Goal: Information Seeking & Learning: Learn about a topic

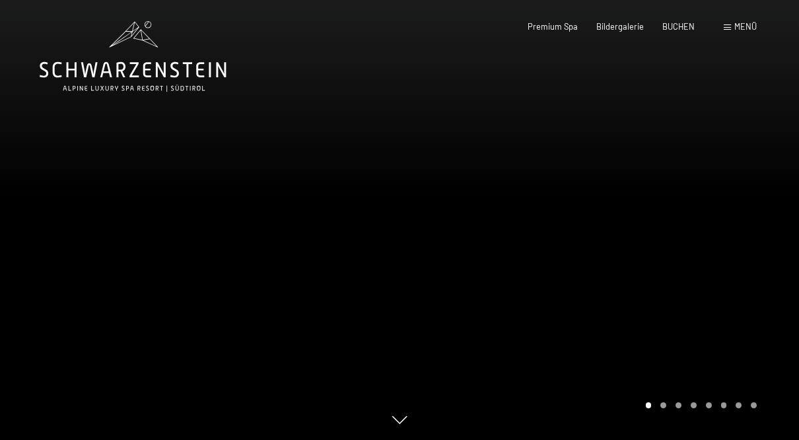
click at [616, 21] on div "Buchen Anfragen Premium Spa Bildergalerie BUCHEN Menü DE IT EN Gutschein Bilder…" at bounding box center [623, 27] width 267 height 12
click at [622, 28] on span "Bildergalerie" at bounding box center [621, 26] width 48 height 11
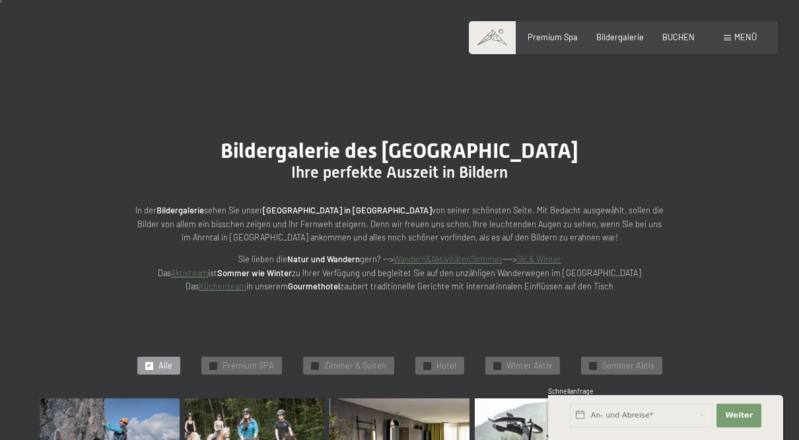
scroll to position [53, 0]
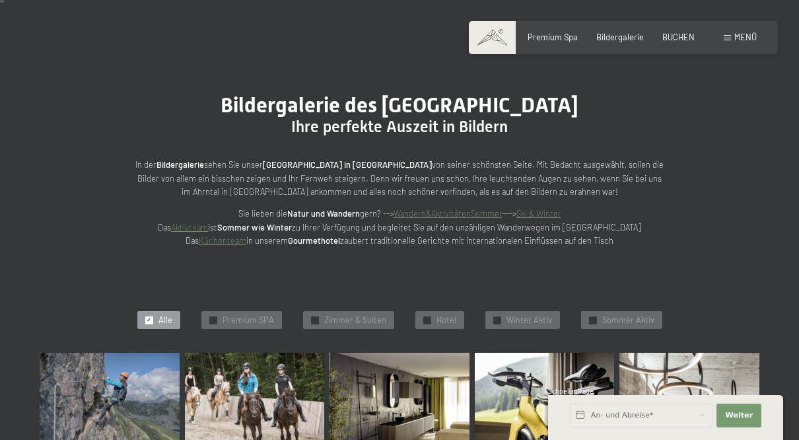
click at [226, 316] on span "Premium SPA" at bounding box center [249, 320] width 52 height 12
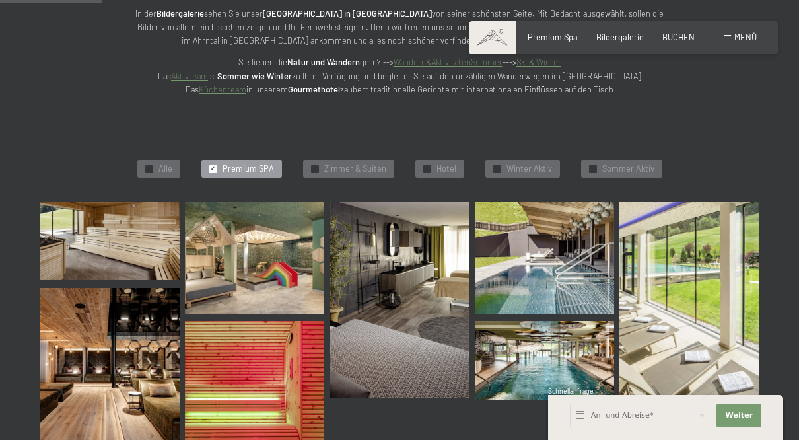
scroll to position [244, 0]
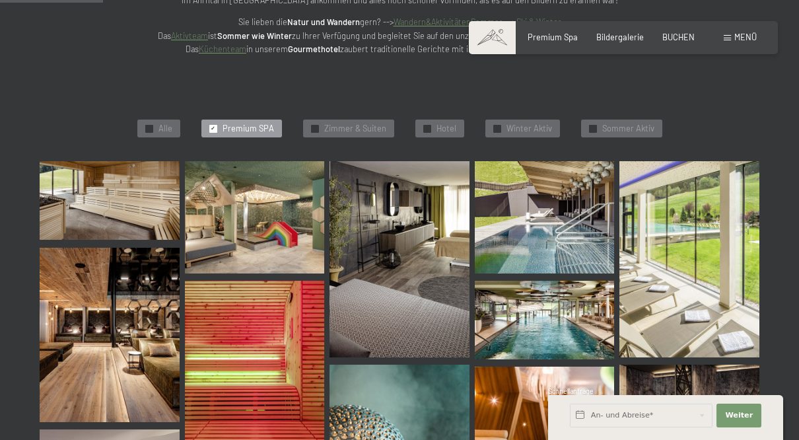
click at [73, 203] on img at bounding box center [110, 200] width 140 height 79
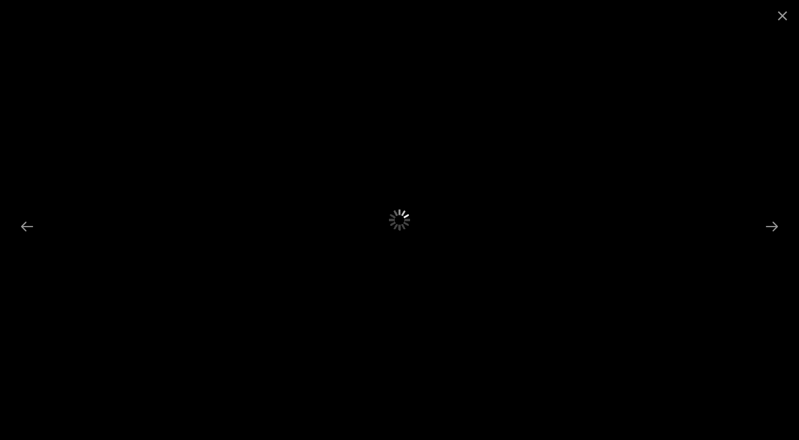
click at [779, 19] on button "Close gallery" at bounding box center [782, 15] width 33 height 31
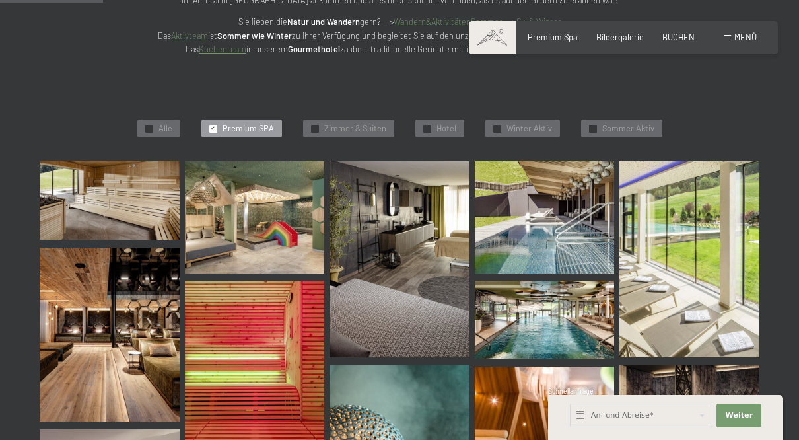
click at [370, 125] on span "Zimmer & Suiten" at bounding box center [355, 129] width 62 height 12
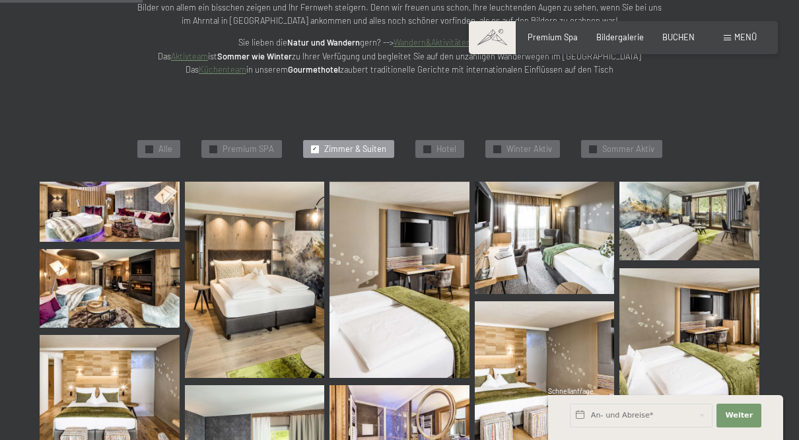
scroll to position [222, 0]
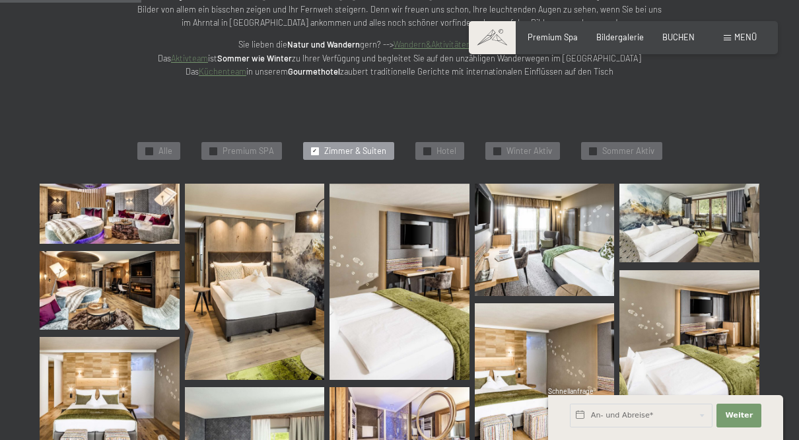
click at [87, 216] on img at bounding box center [110, 214] width 140 height 60
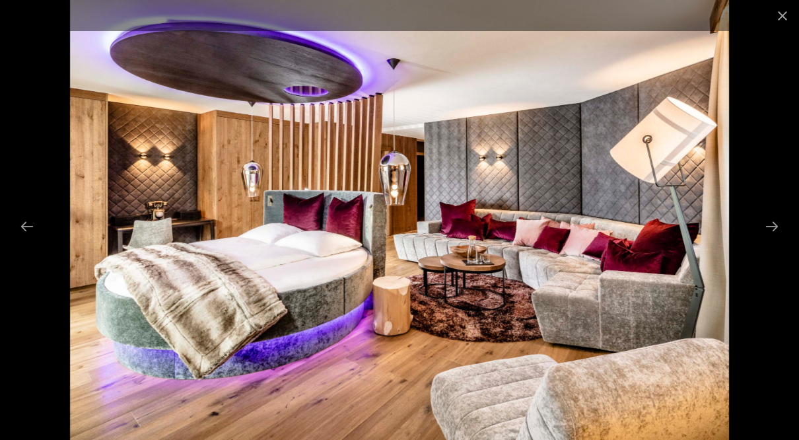
click at [769, 18] on button "Close gallery" at bounding box center [782, 15] width 33 height 31
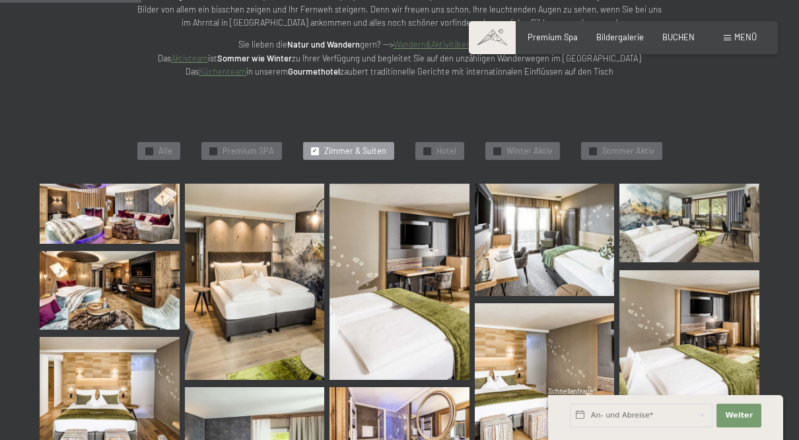
click at [439, 151] on span "Hotel" at bounding box center [447, 151] width 20 height 12
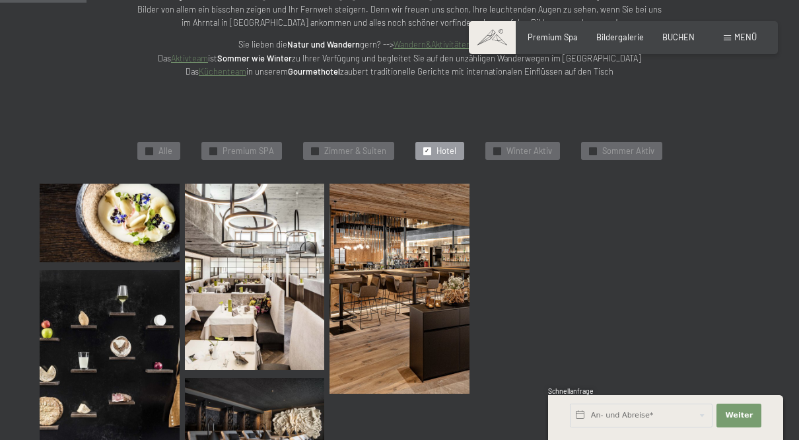
scroll to position [244, 0]
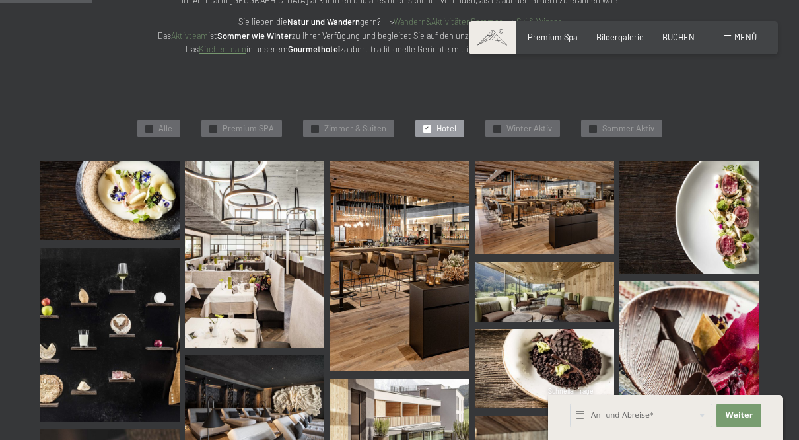
click at [85, 200] on img at bounding box center [110, 200] width 140 height 79
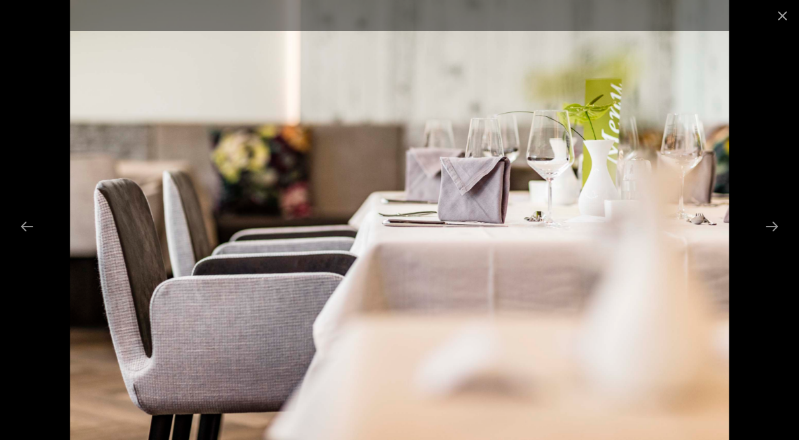
click at [781, 11] on button "Close gallery" at bounding box center [782, 15] width 33 height 31
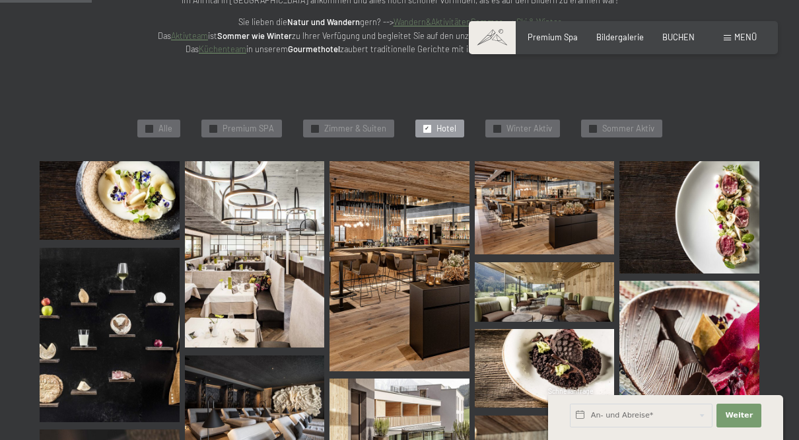
click at [636, 123] on span "Sommer Aktiv" at bounding box center [628, 129] width 52 height 12
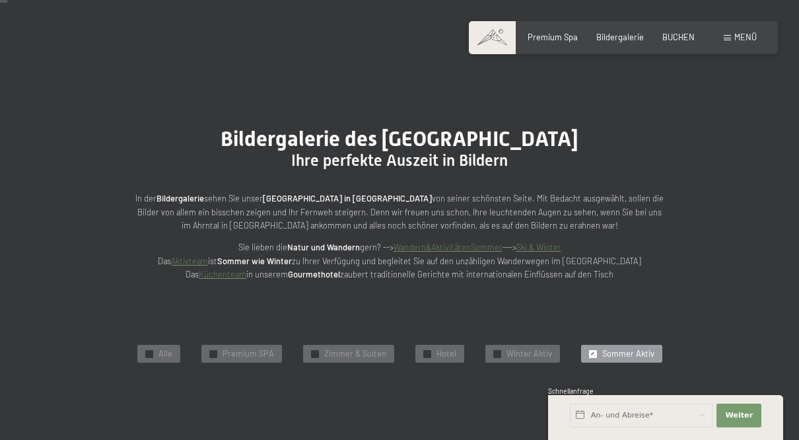
scroll to position [0, 0]
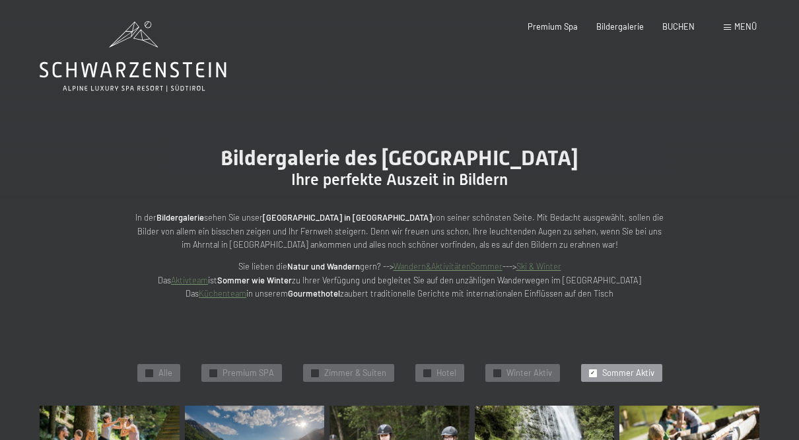
click at [744, 27] on span "Menü" at bounding box center [746, 26] width 22 height 11
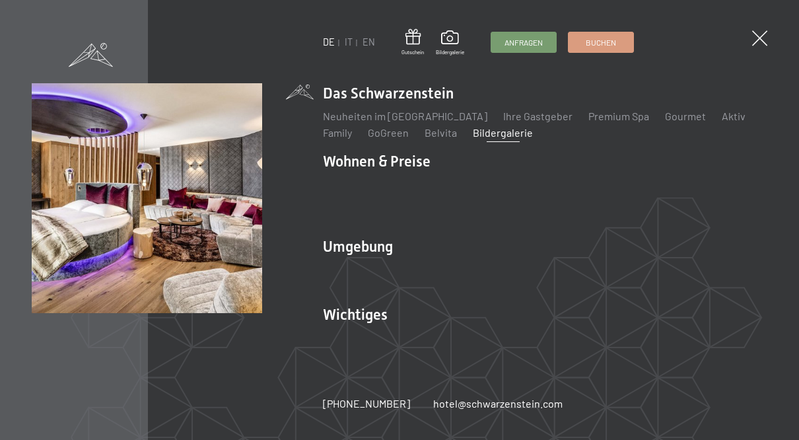
click at [342, 180] on link "Inklusivleistungen" at bounding box center [366, 184] width 86 height 13
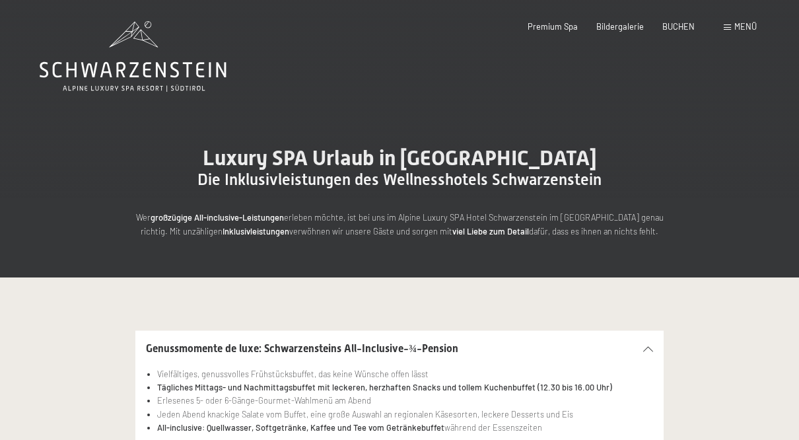
click at [740, 30] on span "Menü" at bounding box center [746, 26] width 22 height 11
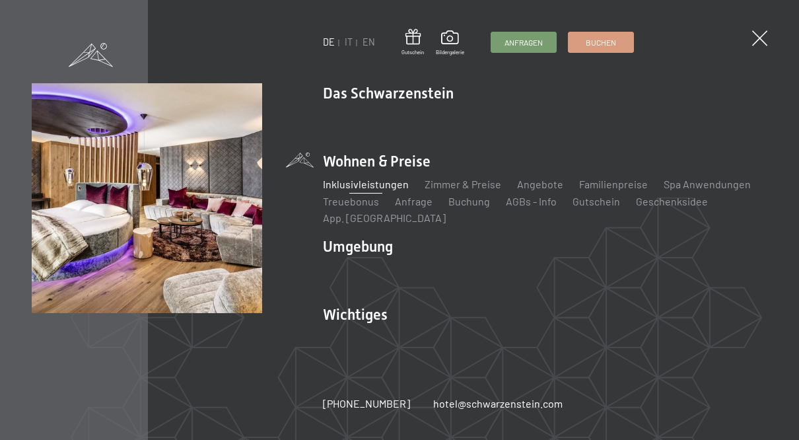
click at [467, 187] on link "Zimmer & Preise" at bounding box center [463, 184] width 77 height 13
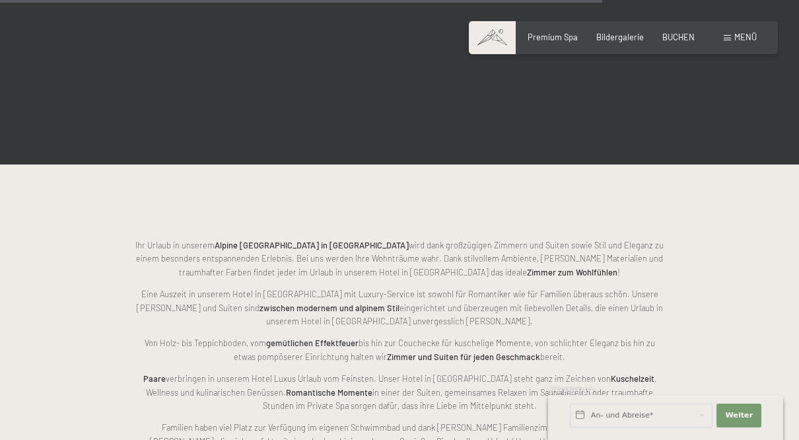
scroll to position [2517, 0]
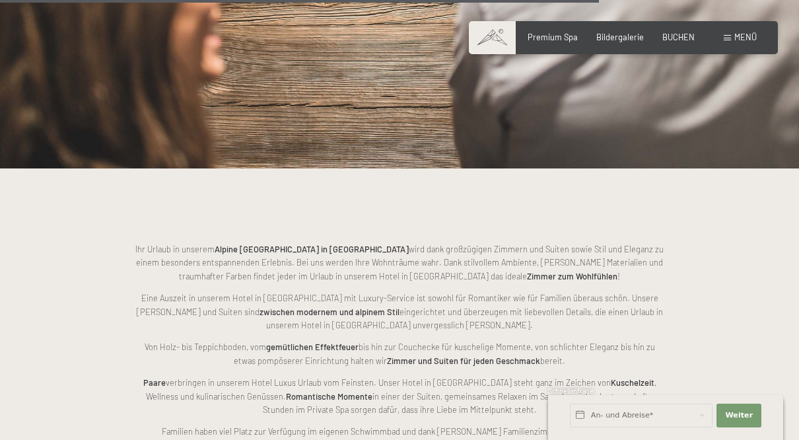
click at [738, 39] on span "Menü" at bounding box center [746, 37] width 22 height 11
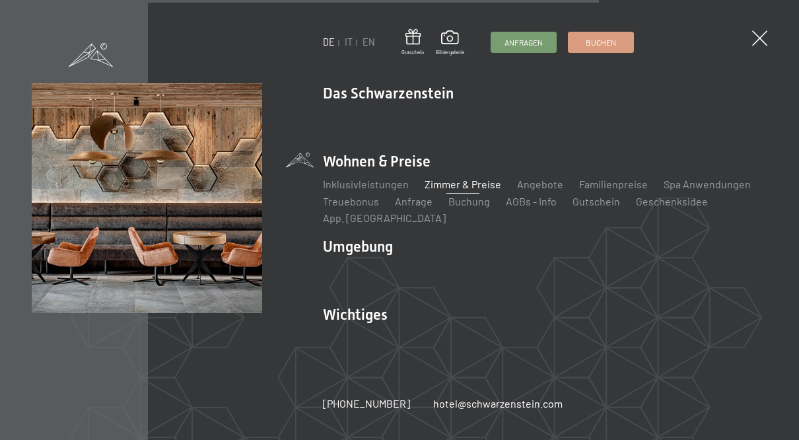
click at [448, 331] on link "Online bezahlen" at bounding box center [447, 337] width 74 height 13
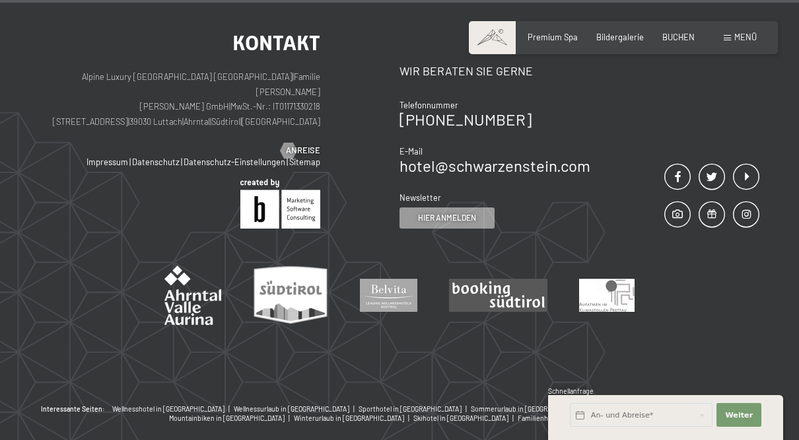
scroll to position [1064, 0]
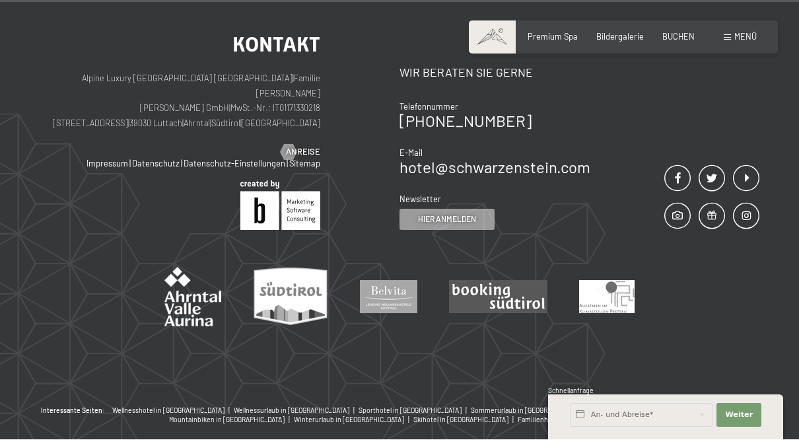
click at [742, 38] on span "Menü" at bounding box center [746, 37] width 22 height 11
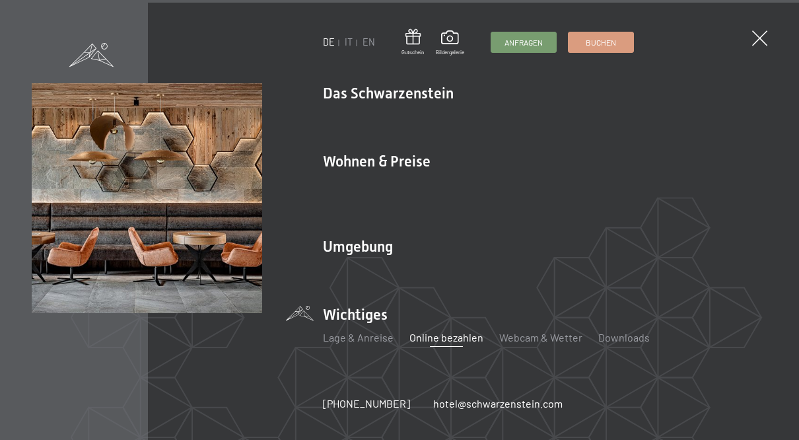
click at [616, 344] on link "Downloads" at bounding box center [625, 337] width 52 height 13
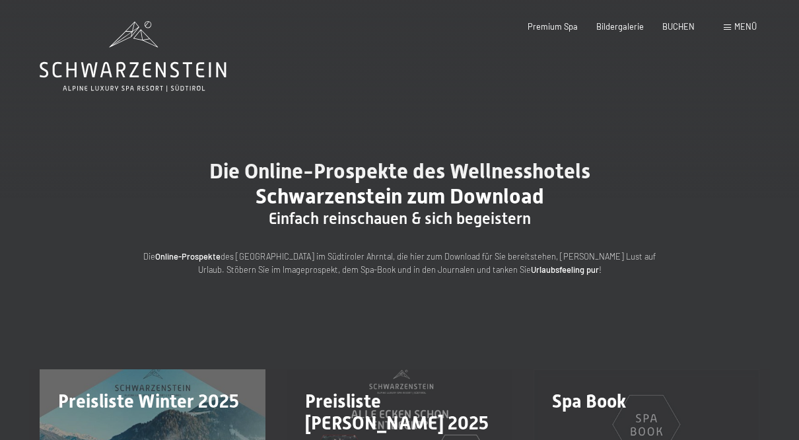
click at [86, 57] on icon at bounding box center [133, 56] width 187 height 71
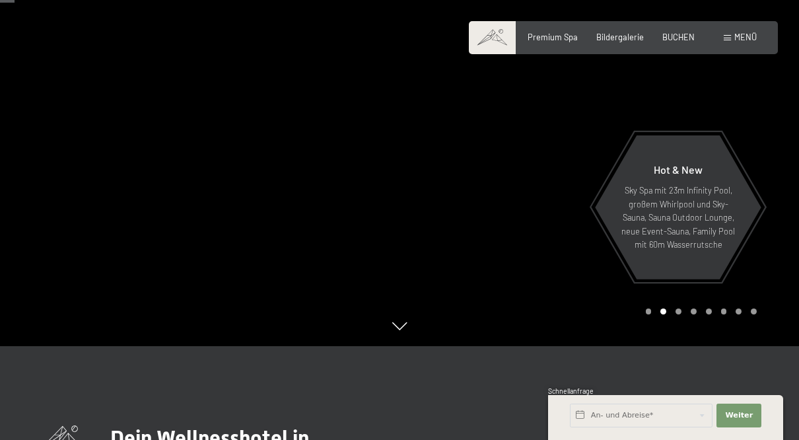
scroll to position [90, 0]
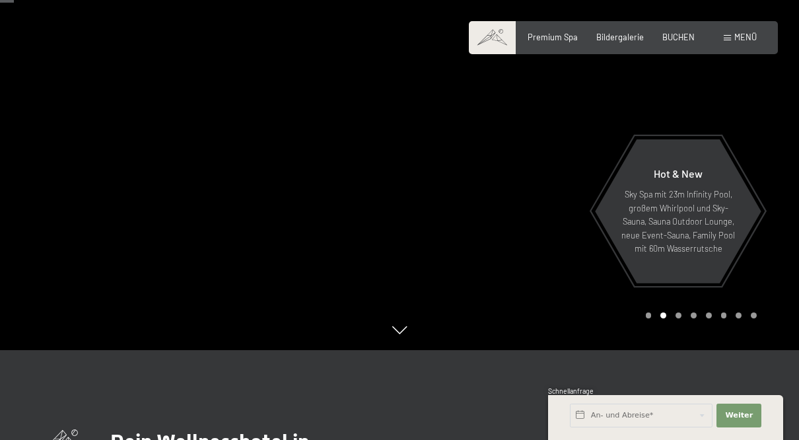
click at [708, 255] on p "Sky Spa mit 23m Infinity Pool, großem Whirlpool und Sky-Sauna, Sauna Outdoor Lo…" at bounding box center [678, 221] width 115 height 67
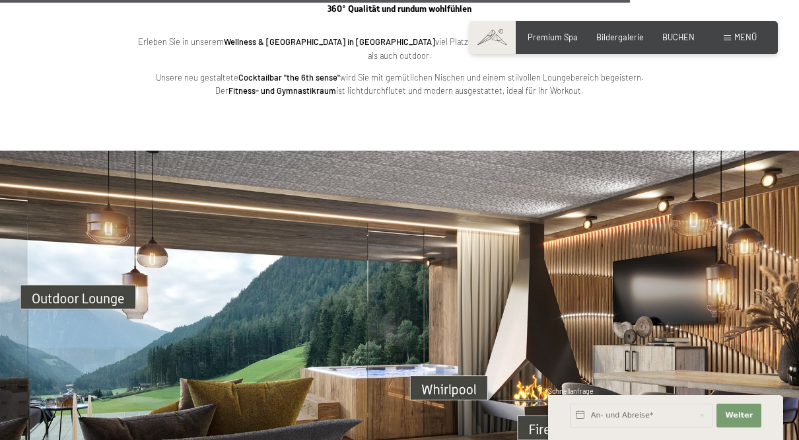
scroll to position [3131, 0]
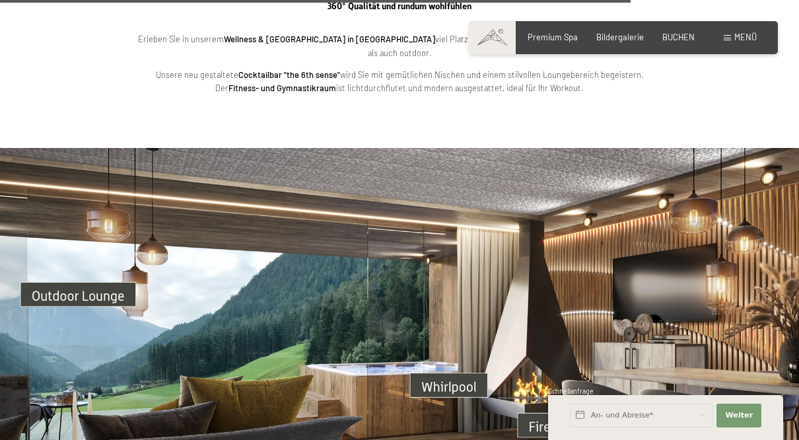
click at [63, 268] on img at bounding box center [399, 373] width 799 height 450
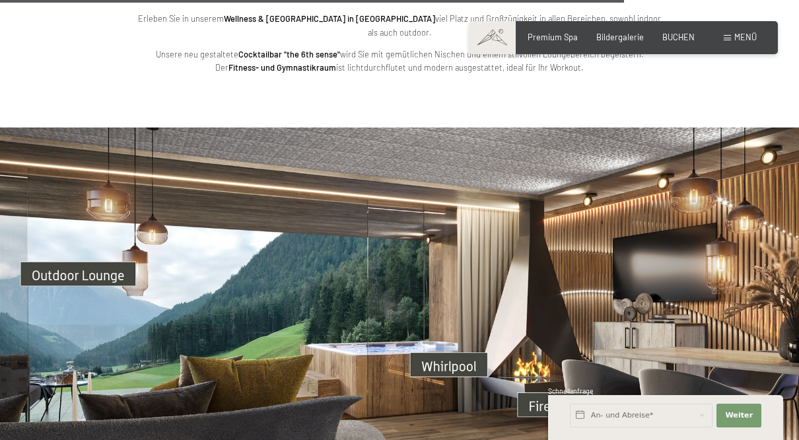
scroll to position [3185, 0]
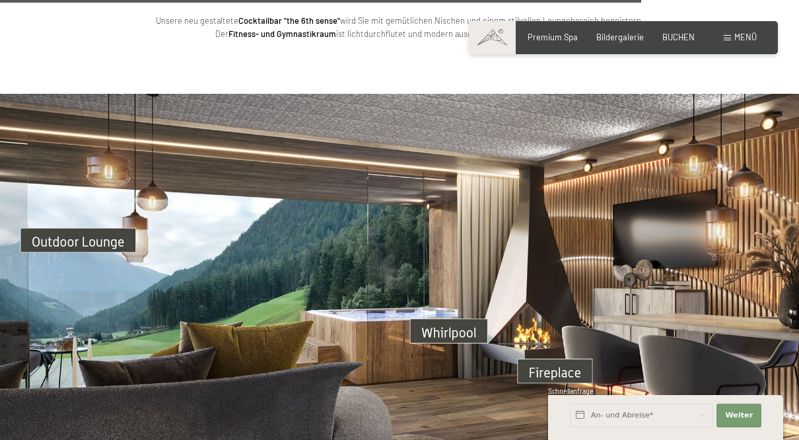
click at [561, 345] on img at bounding box center [399, 319] width 799 height 450
click at [467, 305] on img at bounding box center [399, 319] width 799 height 450
click at [752, 417] on img at bounding box center [399, 319] width 799 height 450
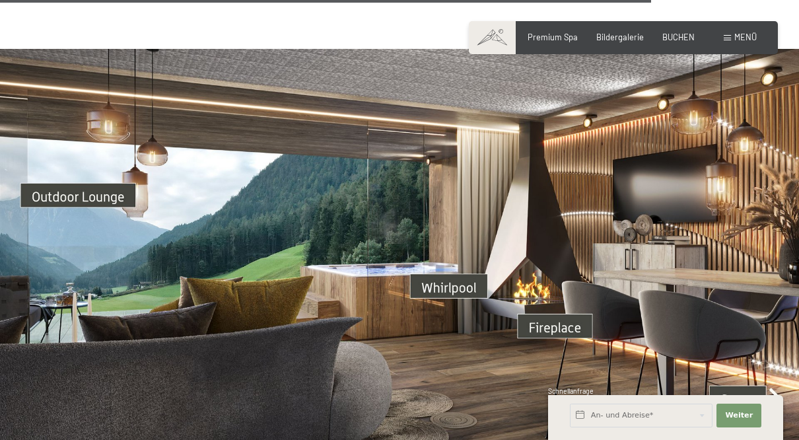
scroll to position [3232, 0]
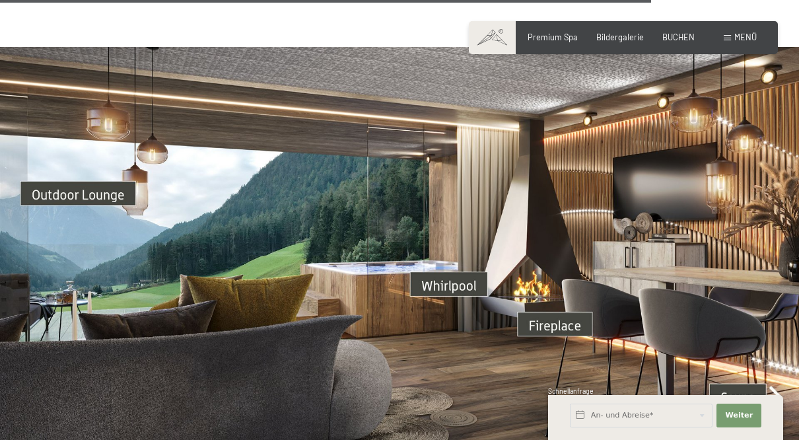
click at [780, 375] on img at bounding box center [399, 272] width 799 height 450
click at [770, 373] on img at bounding box center [399, 272] width 799 height 450
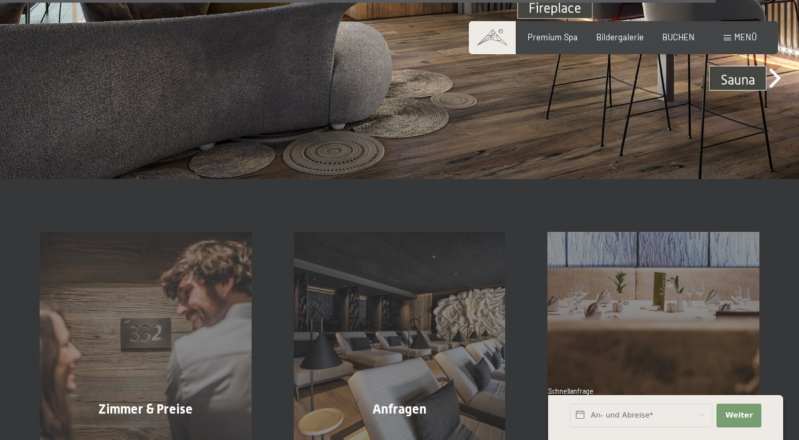
scroll to position [3541, 0]
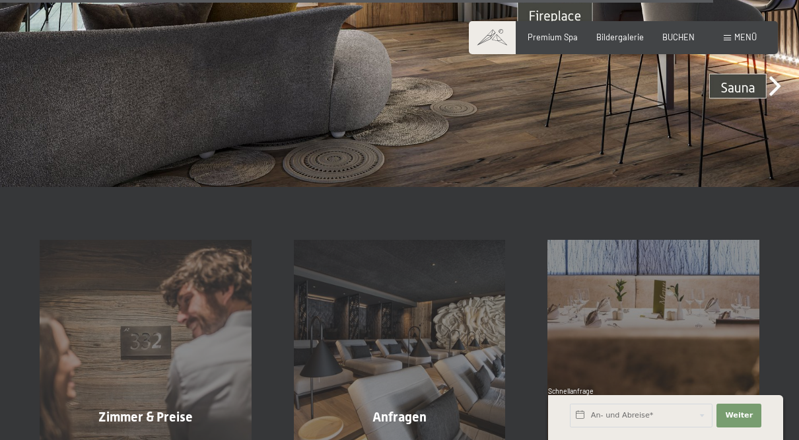
click at [141, 409] on span "Zimmer & Preise" at bounding box center [145, 417] width 94 height 16
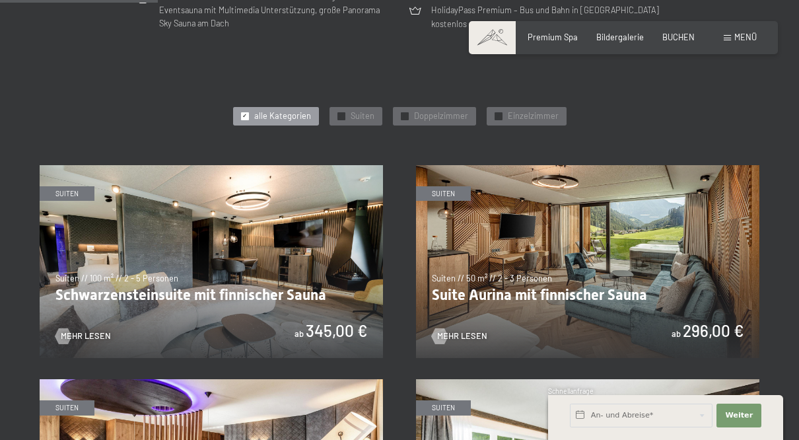
scroll to position [663, 0]
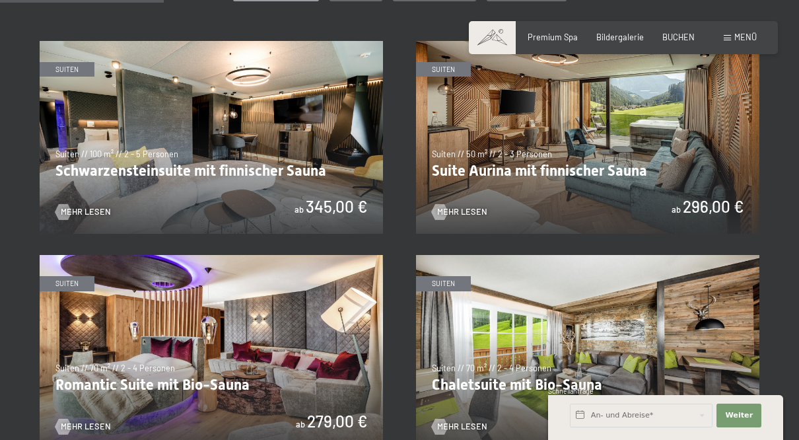
click at [92, 154] on img at bounding box center [212, 138] width 344 height 194
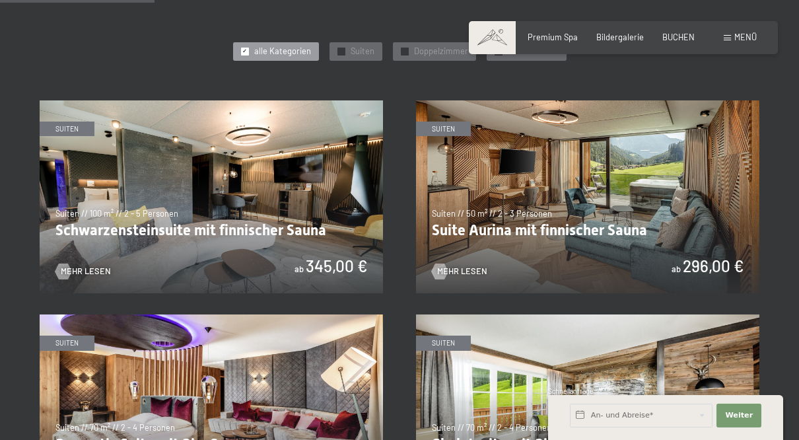
scroll to position [595, 0]
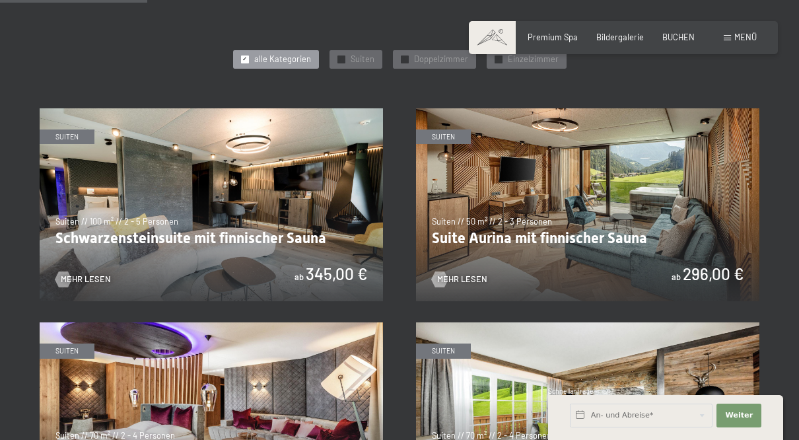
click at [689, 226] on img at bounding box center [588, 205] width 344 height 194
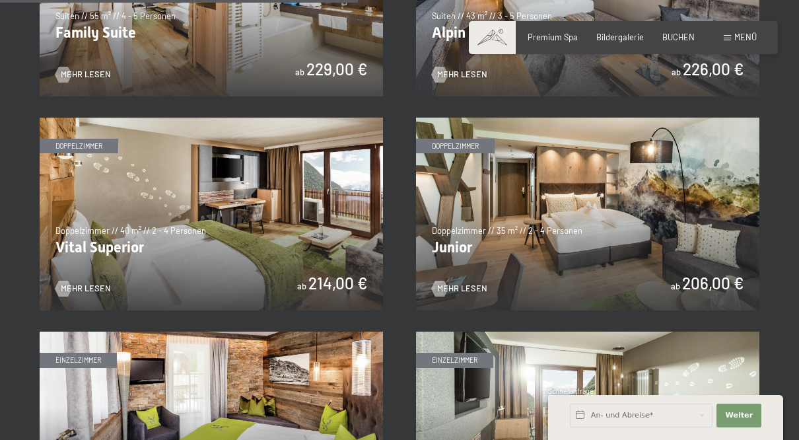
scroll to position [1445, 0]
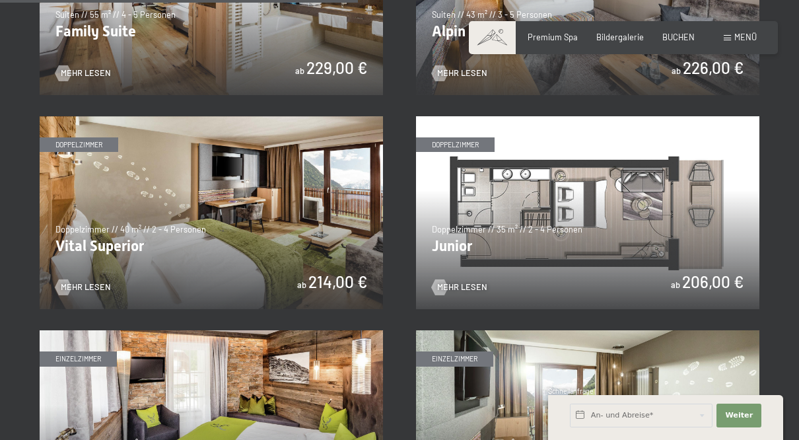
click at [707, 222] on img at bounding box center [588, 213] width 344 height 194
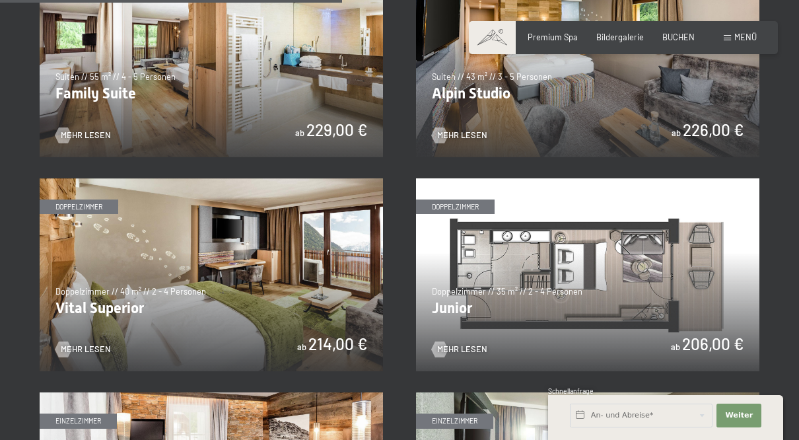
scroll to position [1385, 0]
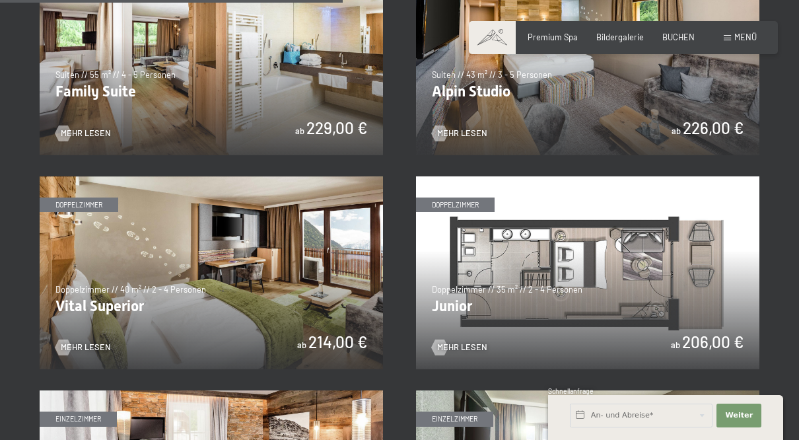
click at [103, 296] on img at bounding box center [212, 273] width 344 height 194
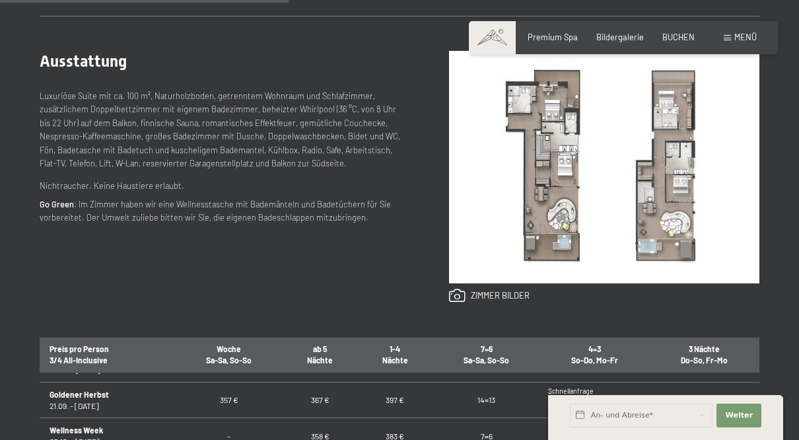
scroll to position [519, 0]
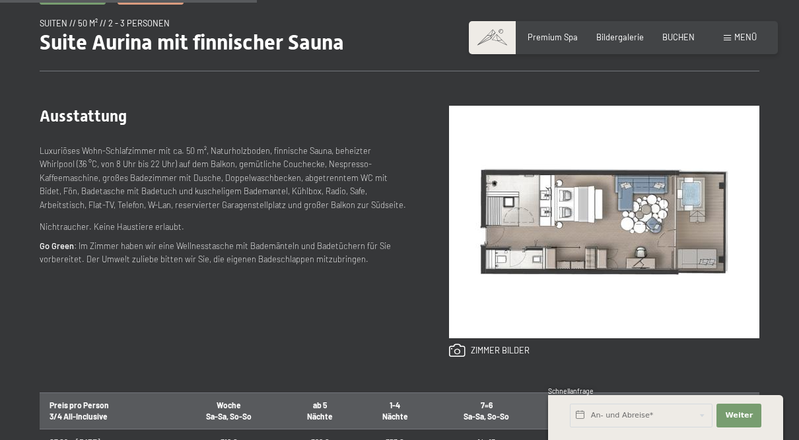
scroll to position [463, 0]
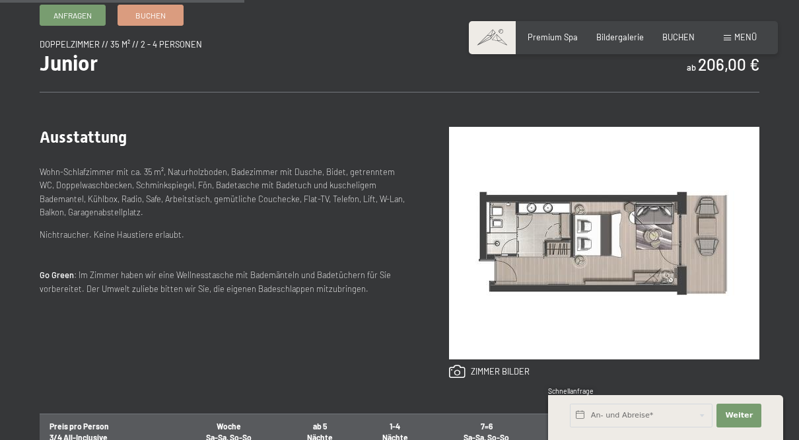
scroll to position [442, 0]
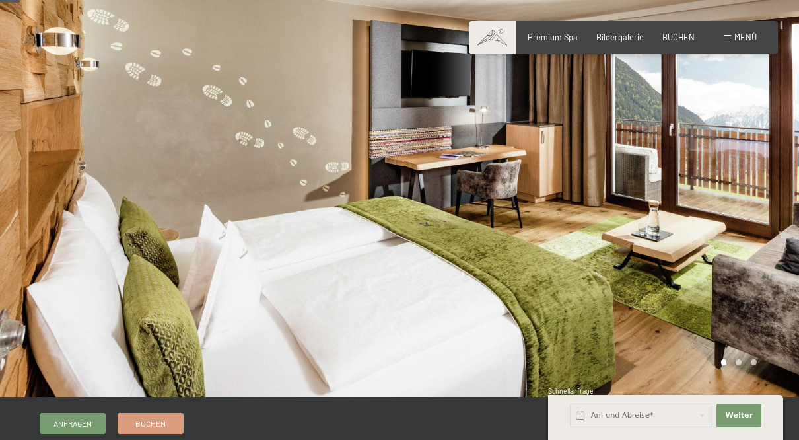
scroll to position [35, 0]
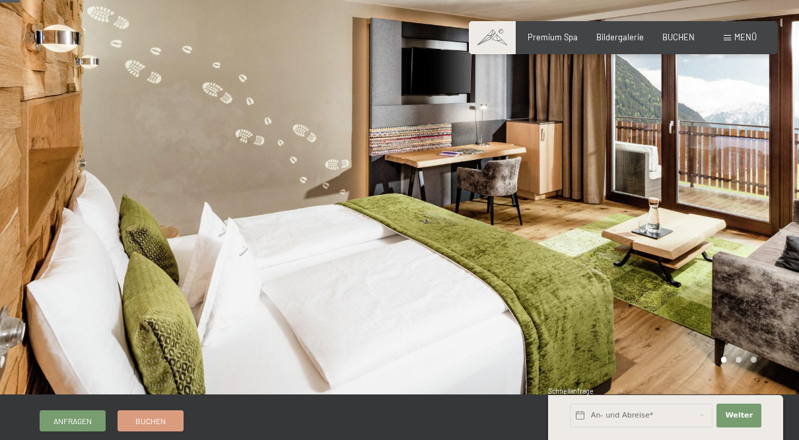
click at [737, 360] on div at bounding box center [600, 179] width 400 height 429
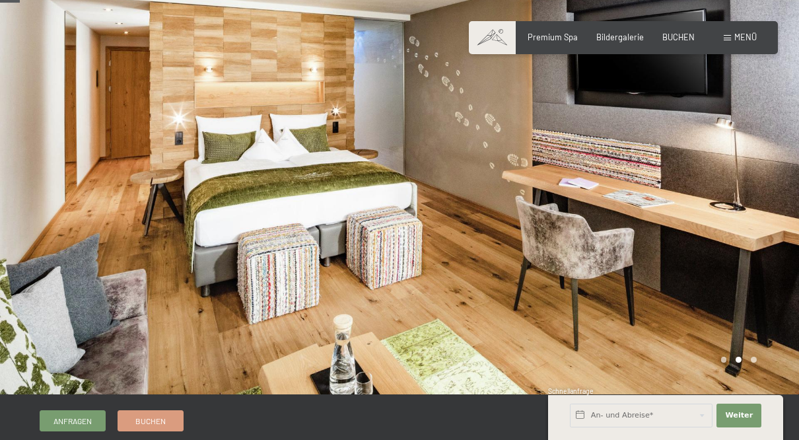
click at [755, 357] on div at bounding box center [600, 179] width 400 height 429
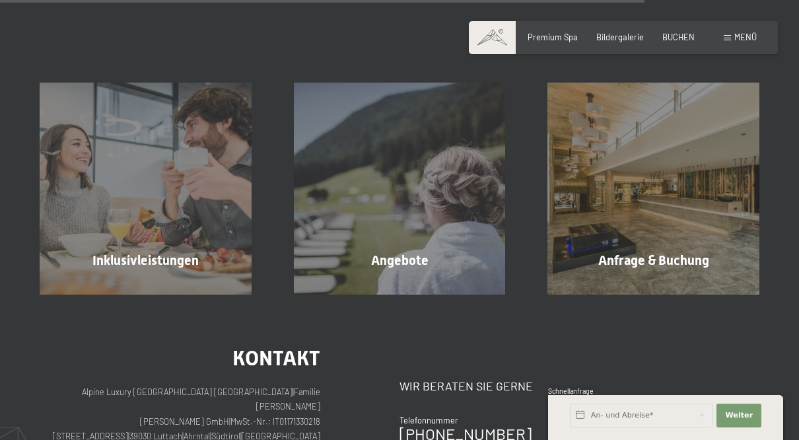
scroll to position [1214, 0]
